Goal: Task Accomplishment & Management: Use online tool/utility

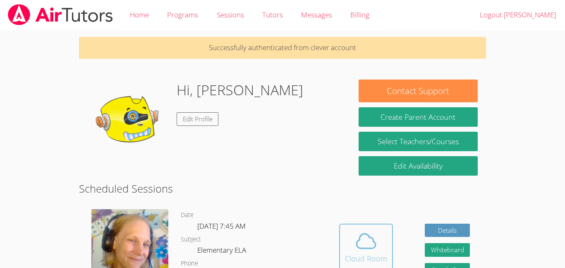
click at [381, 233] on span at bounding box center [366, 240] width 42 height 23
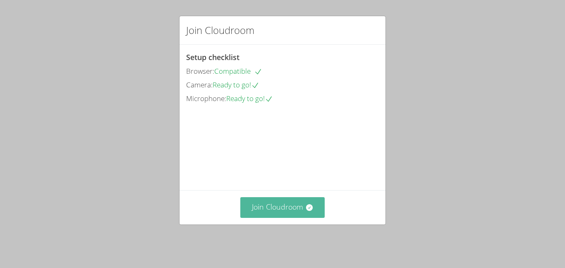
click at [270, 209] on button "Join Cloudroom" at bounding box center [282, 207] width 85 height 20
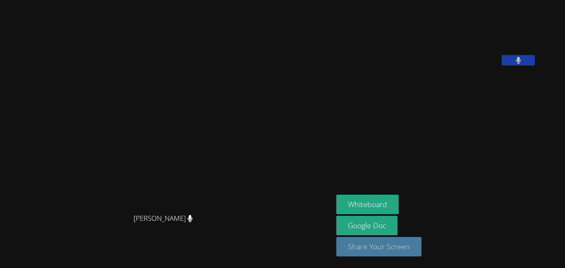
click at [421, 242] on button "Share Your Screen" at bounding box center [379, 246] width 85 height 19
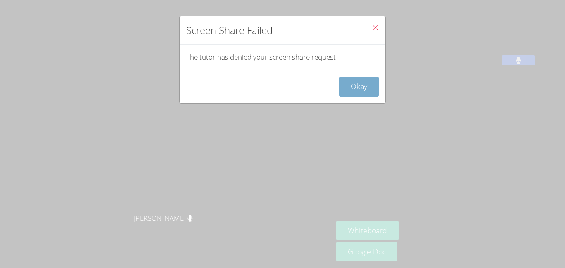
click at [357, 89] on button "Okay" at bounding box center [359, 86] width 40 height 19
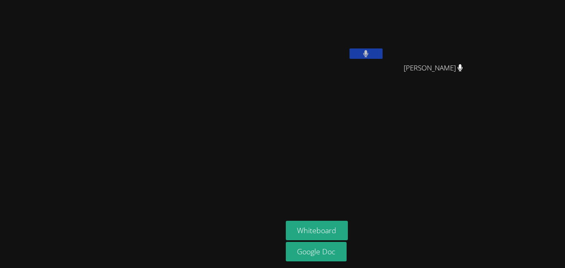
click at [490, 225] on aside "Gabriel Romano Lozano Bryan Tseng Bryan Tseng Whiteboard Google Doc" at bounding box center [386, 134] width 207 height 268
click at [113, 163] on video at bounding box center [141, 117] width 124 height 155
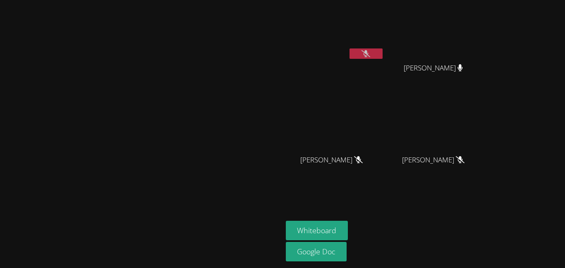
click at [385, 26] on video at bounding box center [335, 30] width 99 height 55
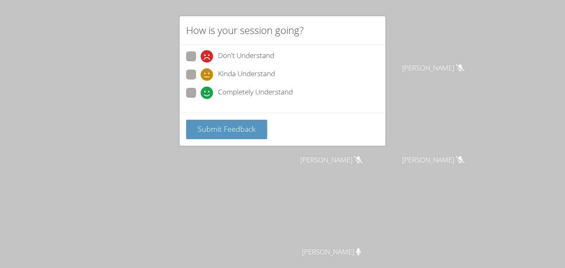
click at [201, 99] on span at bounding box center [201, 99] width 0 height 0
click at [201, 93] on input "Completely Understand" at bounding box center [204, 91] width 7 height 7
radio input "true"
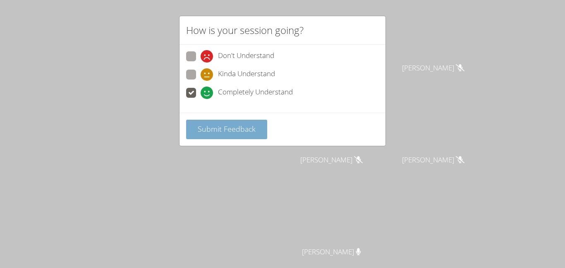
click at [208, 135] on button "Submit Feedback" at bounding box center [226, 129] width 81 height 19
